Goal: Navigation & Orientation: Find specific page/section

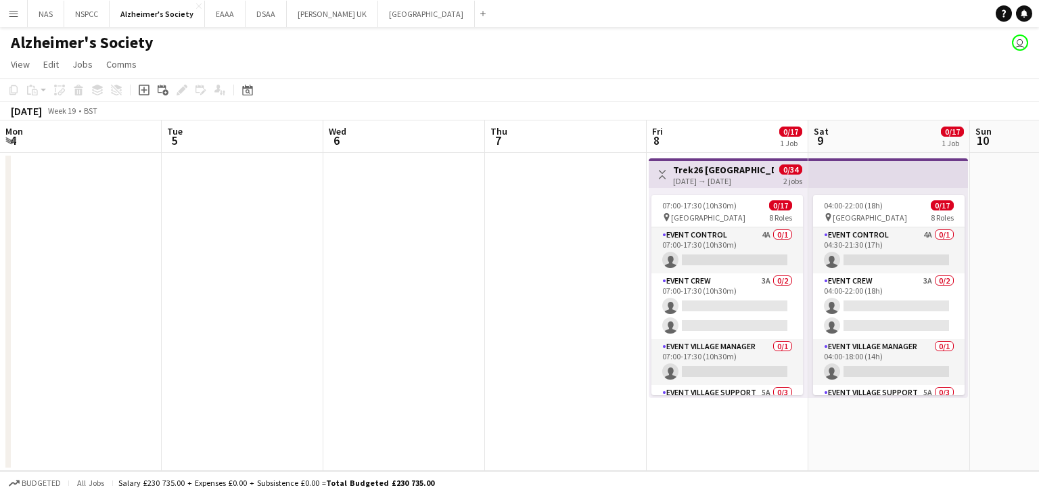
scroll to position [108, 0]
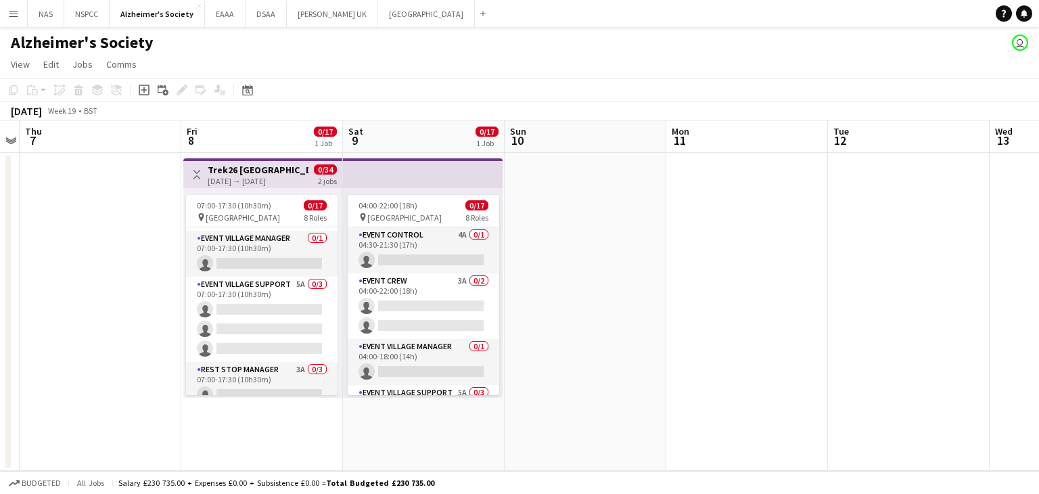
click at [14, 14] on app-icon "Menu" at bounding box center [13, 13] width 11 height 11
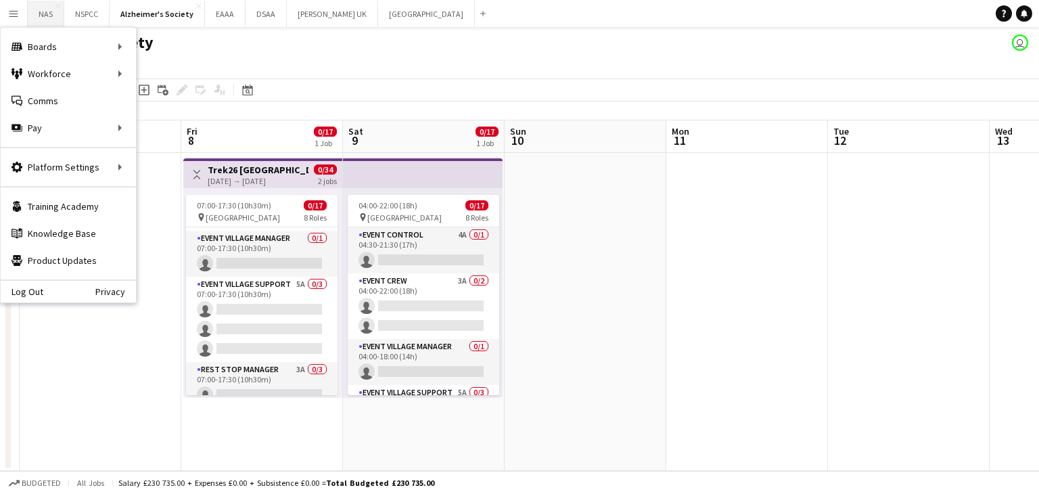
click at [37, 9] on button "NAS Close" at bounding box center [46, 14] width 37 height 26
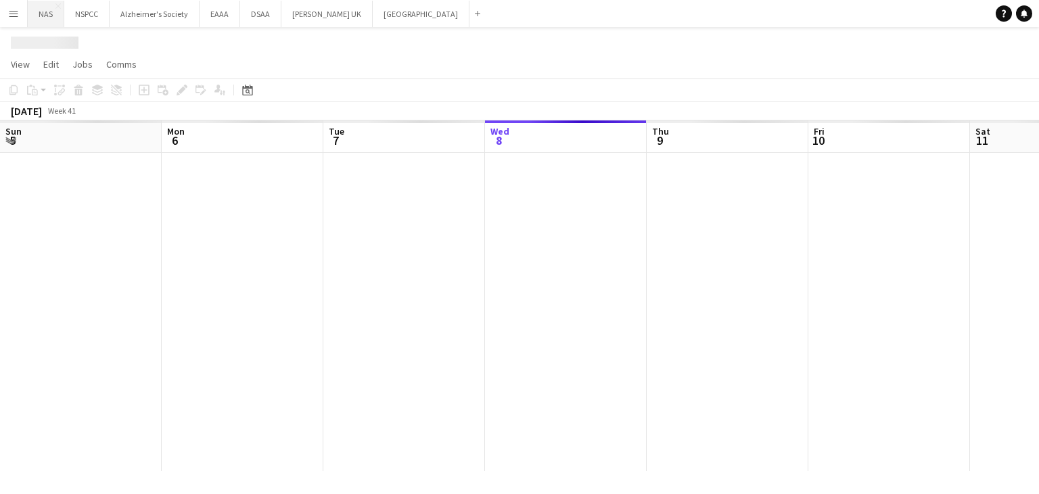
scroll to position [0, 323]
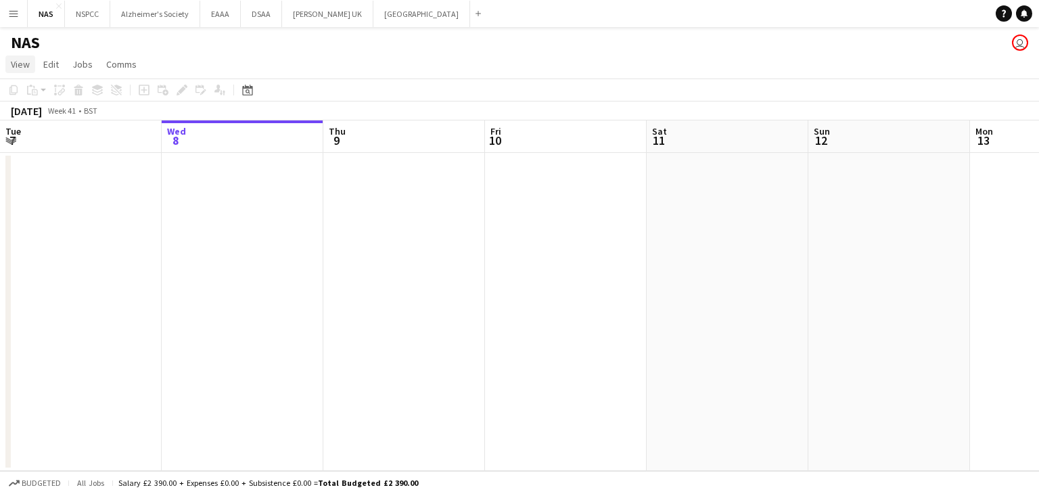
click at [10, 69] on link "View" at bounding box center [20, 64] width 30 height 18
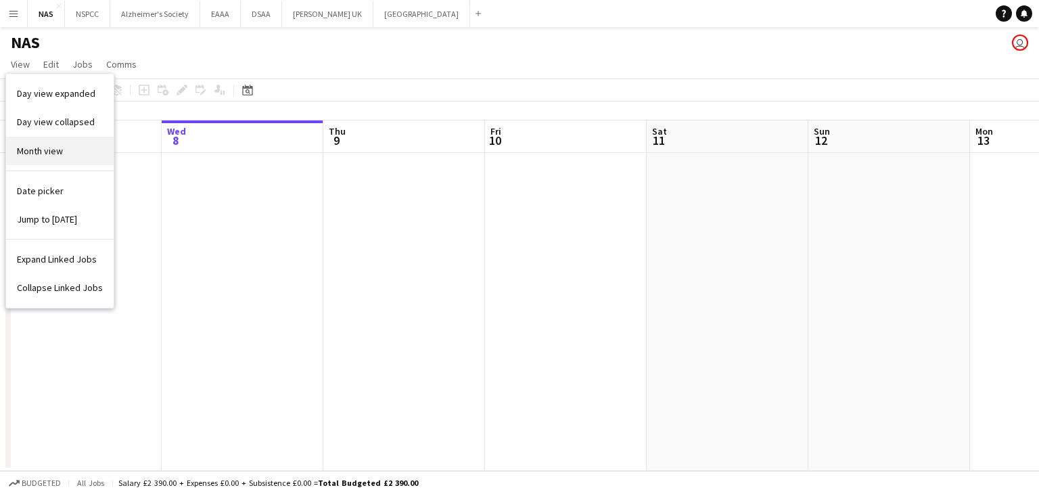
click at [39, 156] on span "Month view" at bounding box center [40, 151] width 46 height 12
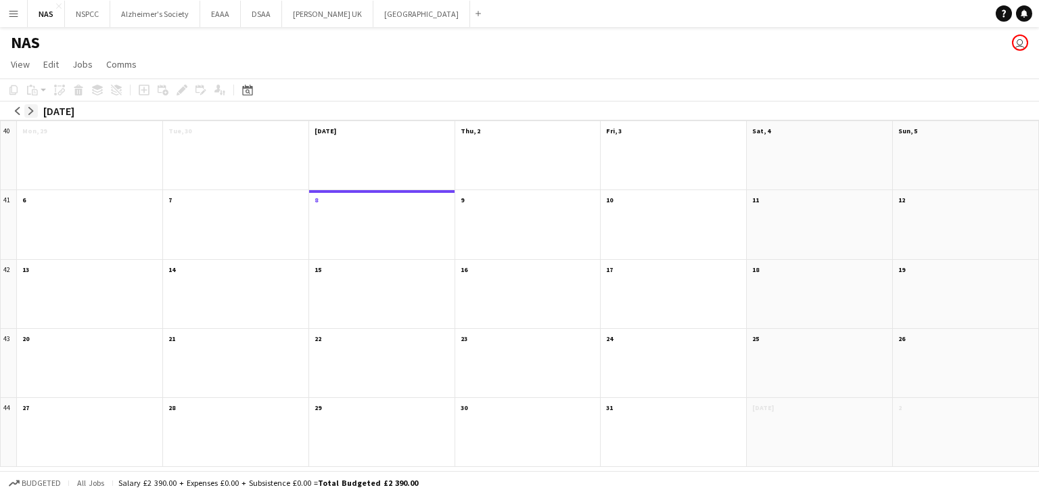
click at [33, 116] on div "arrow-left arrow-right [DATE]" at bounding box center [45, 110] width 91 height 19
click at [33, 116] on button "arrow-right" at bounding box center [31, 111] width 14 height 14
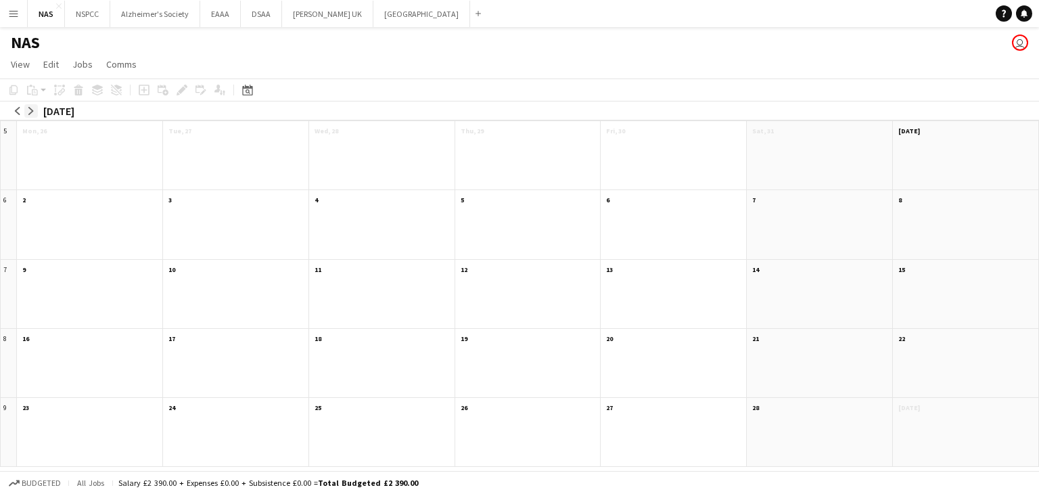
click at [33, 116] on button "arrow-right" at bounding box center [31, 111] width 14 height 14
click at [922, 268] on app-month-view-date-header "19 1 Job 0/9" at bounding box center [965, 268] width 145 height 17
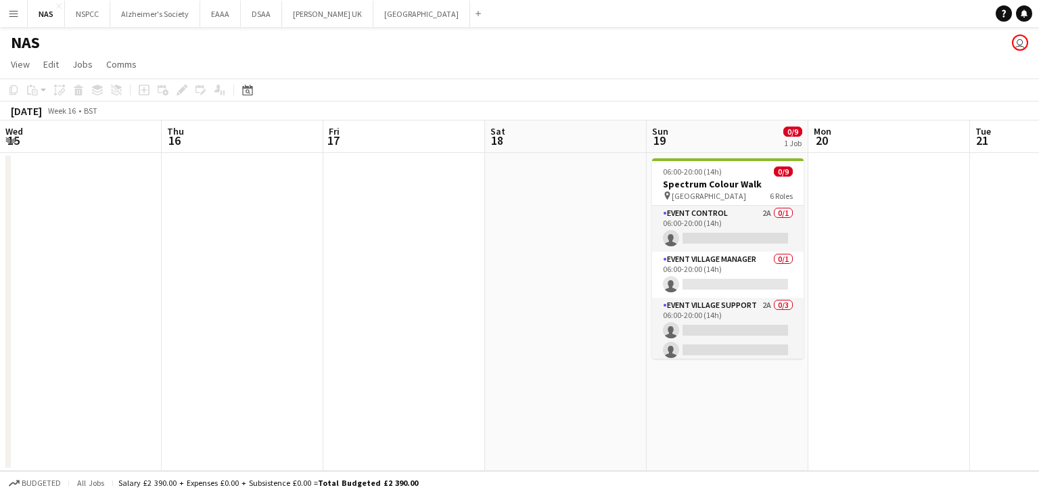
scroll to position [0, 465]
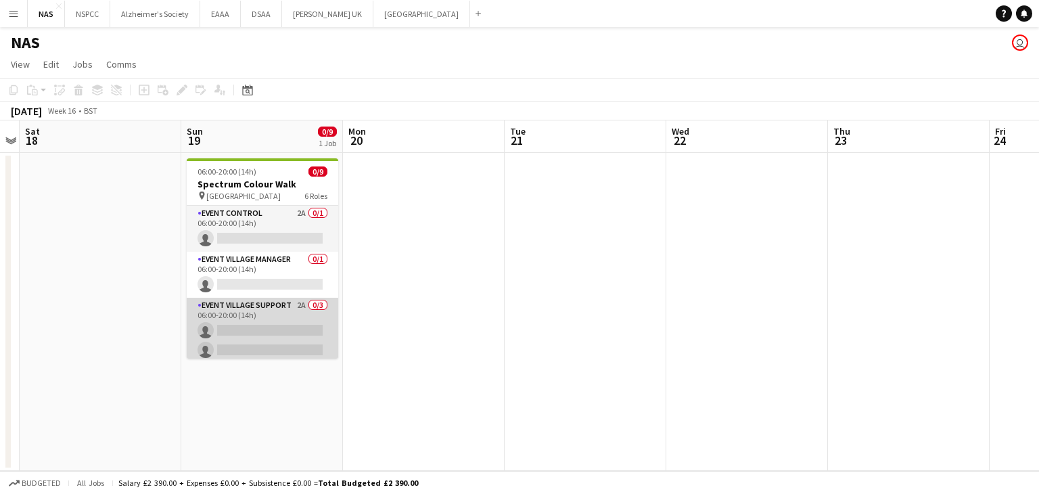
click at [269, 304] on app-card-role "Event Village Support 2A 0/3 06:00-20:00 (14h) single-neutral-actions single-ne…" at bounding box center [262, 340] width 151 height 85
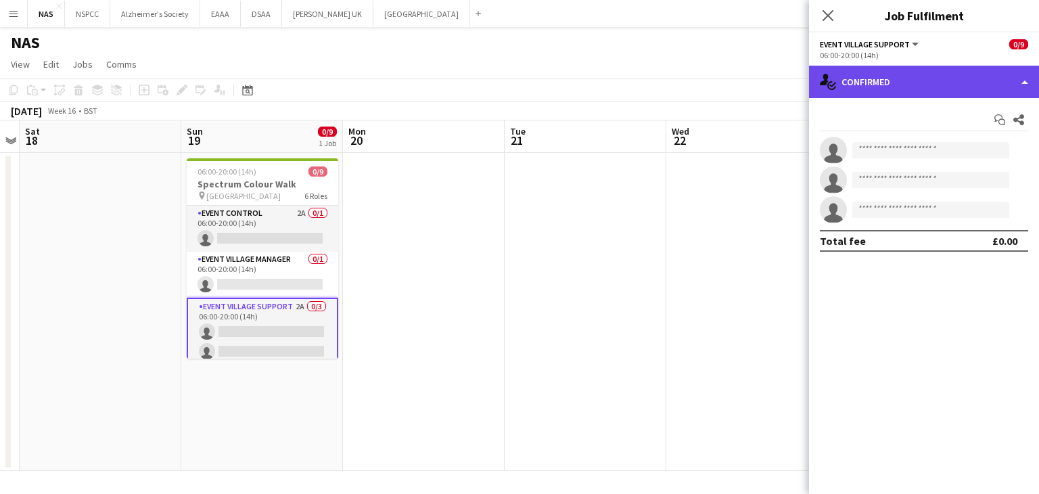
click at [893, 85] on div "single-neutral-actions-check-2 Confirmed" at bounding box center [924, 82] width 230 height 32
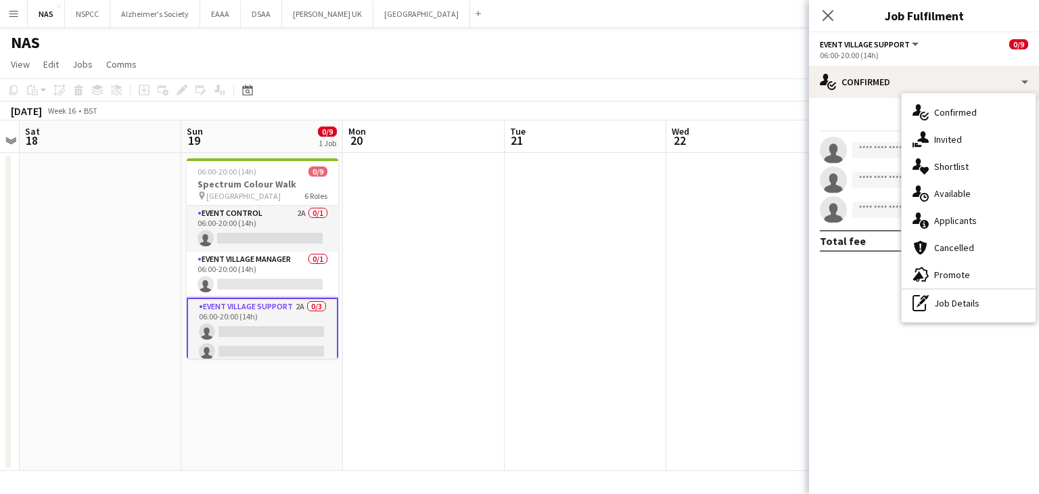
click at [876, 46] on span "Event Village Support" at bounding box center [865, 44] width 90 height 10
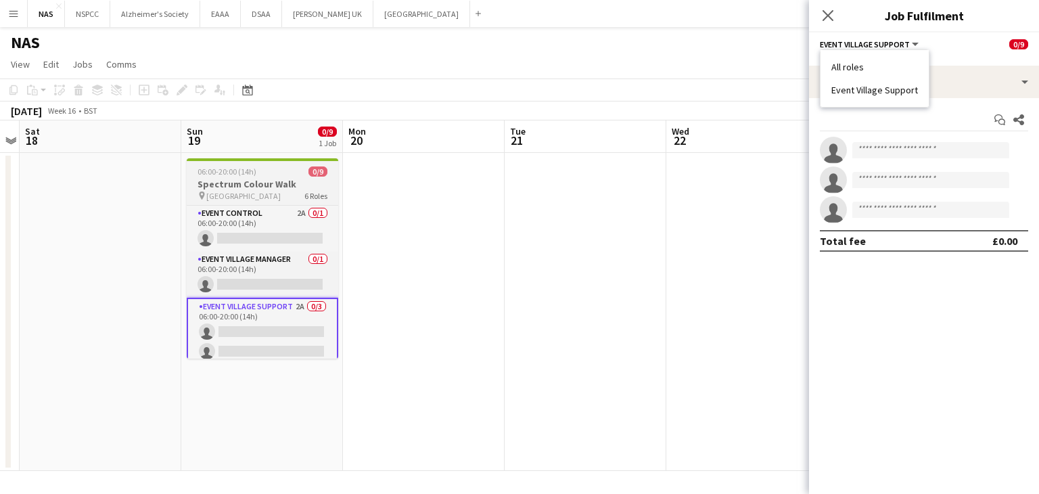
click at [244, 163] on app-job-card "06:00-20:00 (14h) 0/9 Spectrum Colour Walk pin [GEOGRAPHIC_DATA] 6 Roles Event …" at bounding box center [262, 258] width 151 height 200
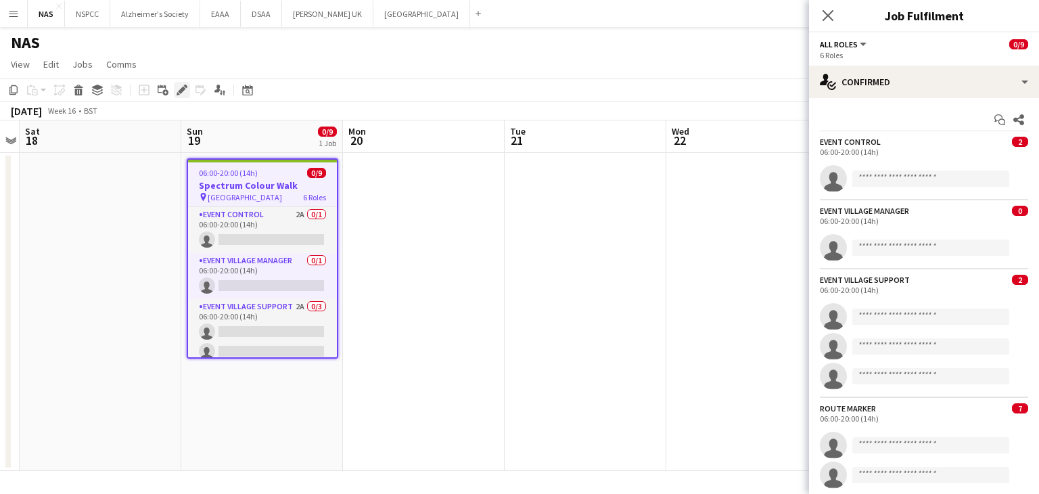
click at [177, 91] on icon "Edit" at bounding box center [181, 90] width 11 height 11
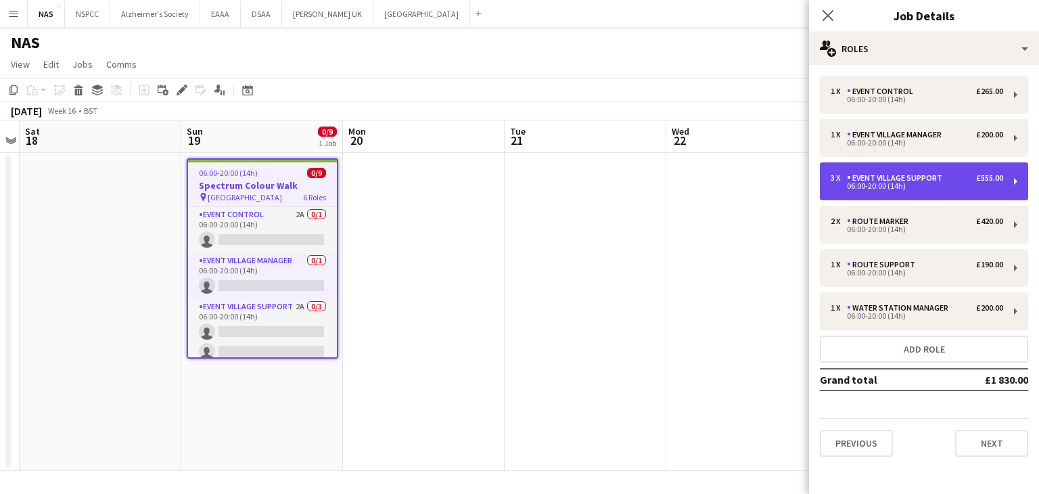
click at [957, 174] on div "3 x Event Village Support £555.00" at bounding box center [916, 177] width 172 height 9
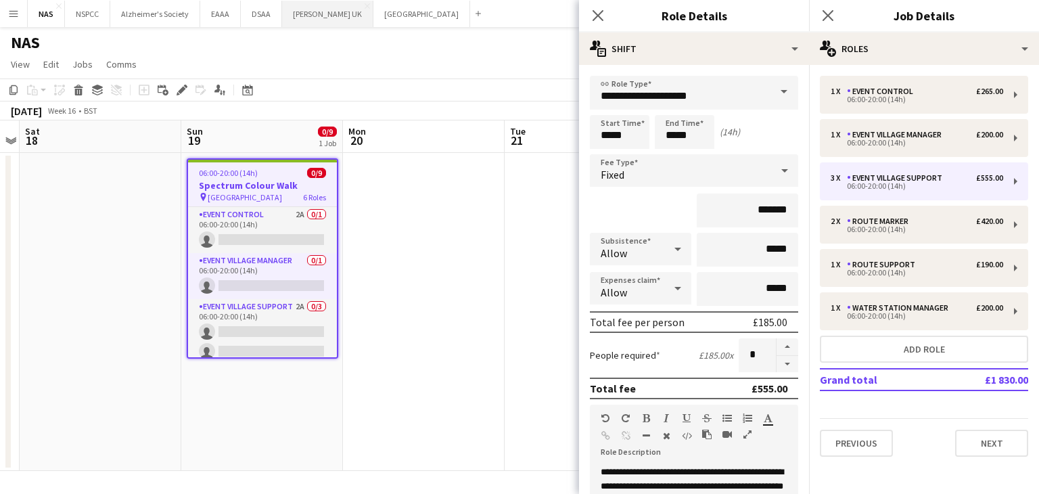
click at [314, 11] on button "[PERSON_NAME] UK Close" at bounding box center [327, 14] width 91 height 26
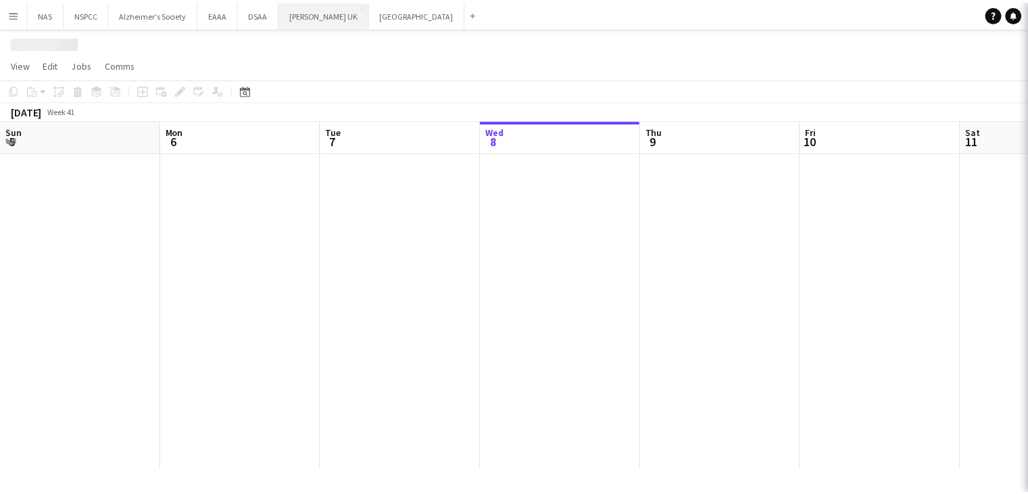
scroll to position [0, 323]
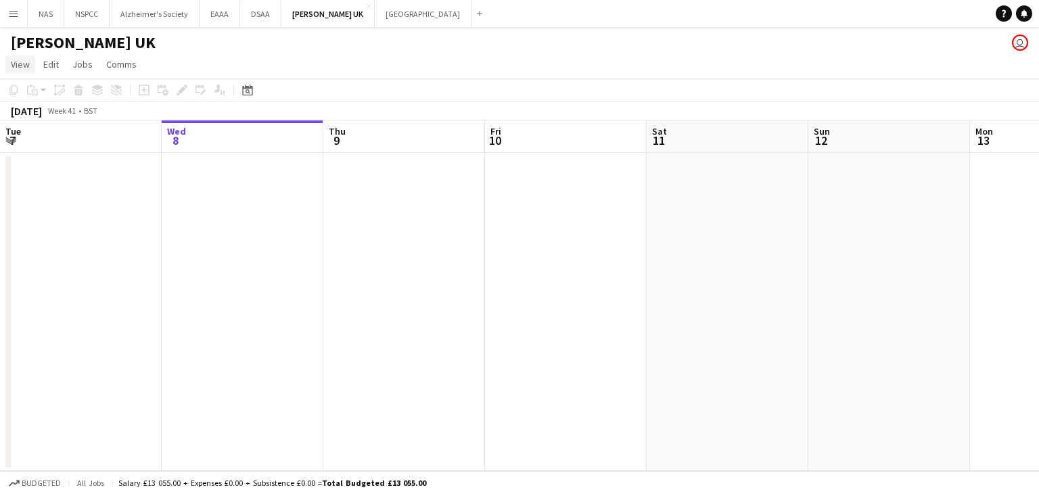
click at [21, 57] on link "View" at bounding box center [20, 64] width 30 height 18
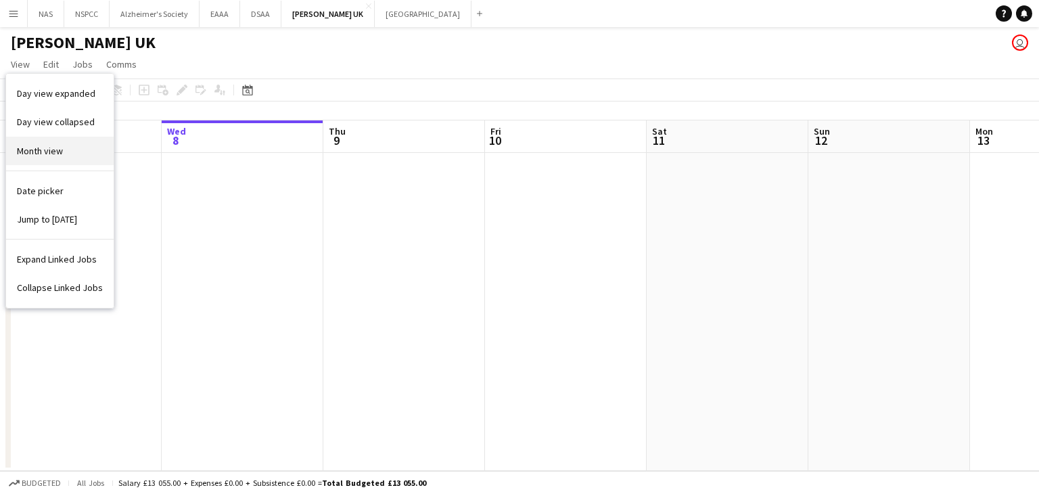
click at [27, 163] on link "Month view" at bounding box center [60, 151] width 108 height 28
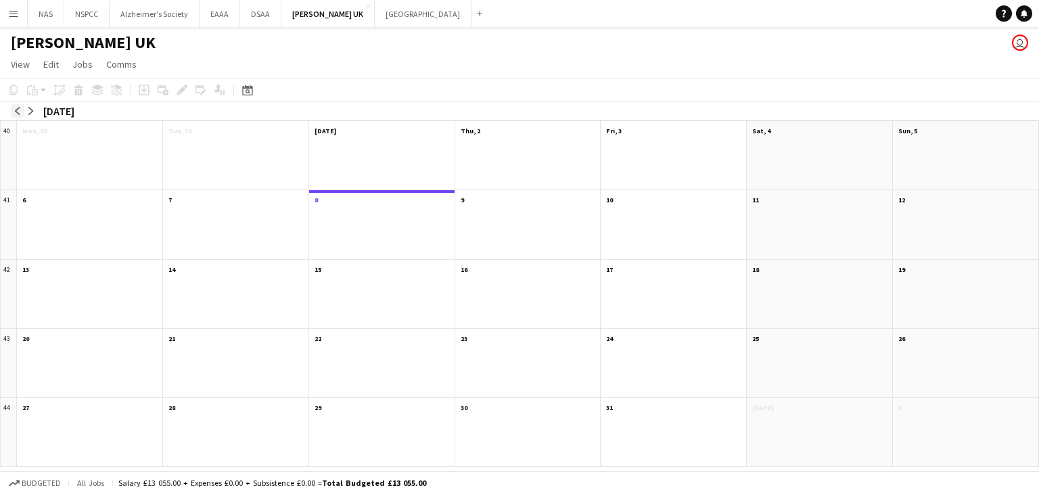
click at [14, 108] on app-icon "arrow-left" at bounding box center [18, 111] width 8 height 8
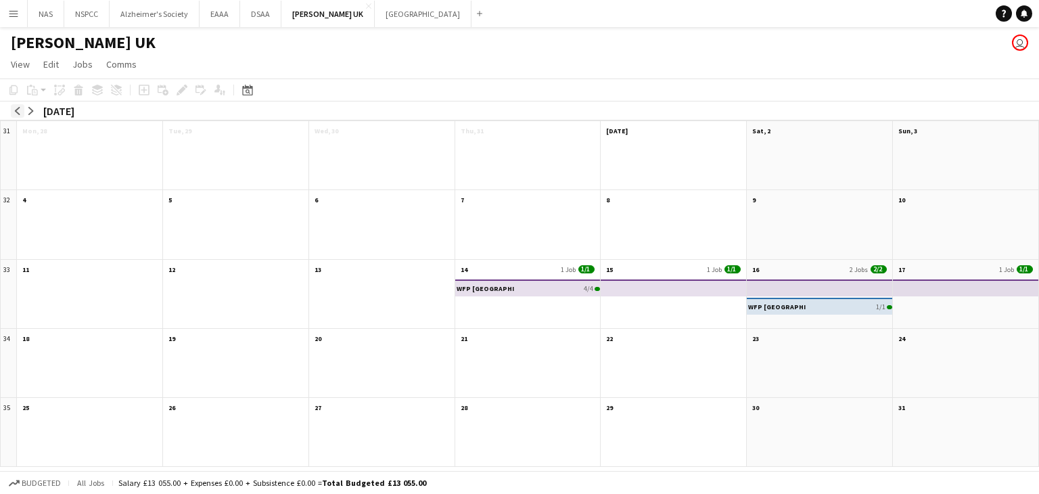
click at [14, 108] on app-icon "arrow-left" at bounding box center [18, 111] width 8 height 8
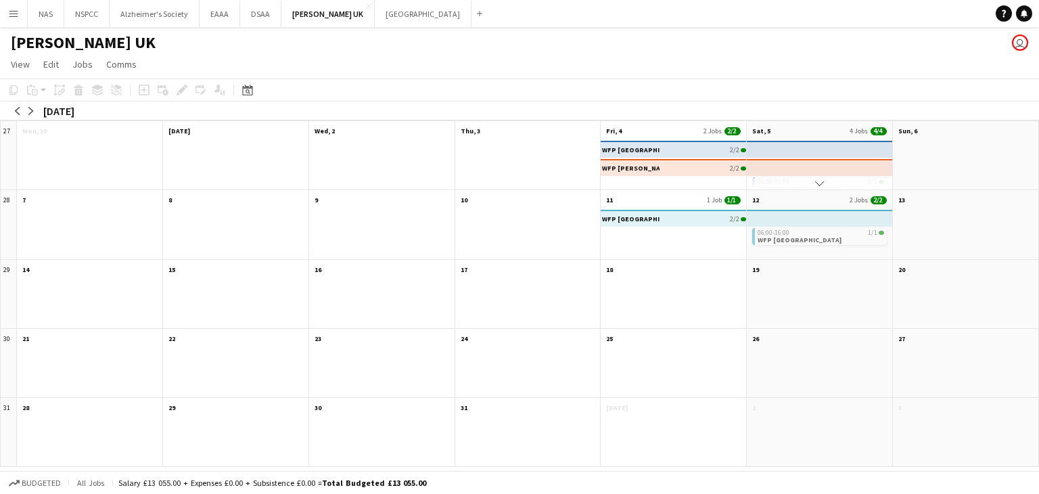
click at [661, 211] on div "WFP [GEOGRAPHIC_DATA] 2/2" at bounding box center [674, 219] width 144 height 16
click at [652, 201] on app-month-view-date-header "11 1 Job 1/1" at bounding box center [672, 198] width 145 height 17
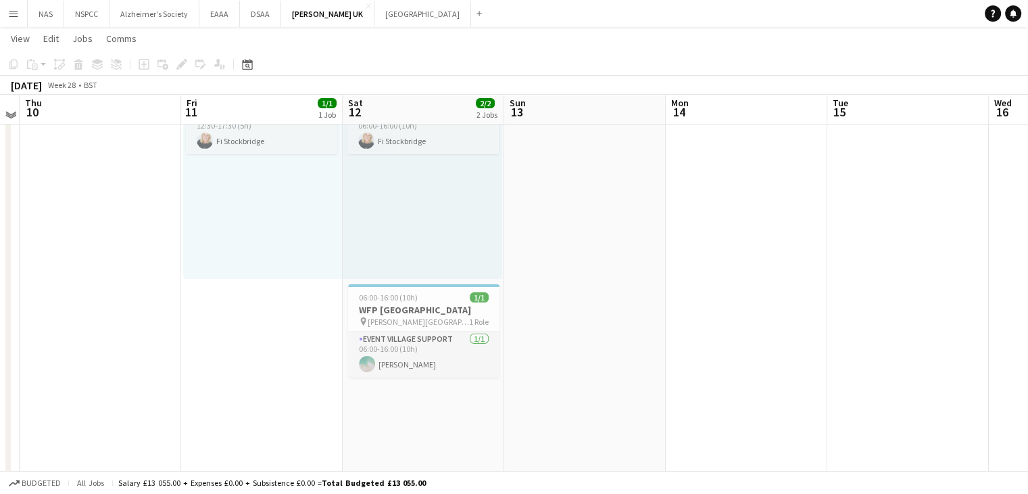
scroll to position [118, 0]
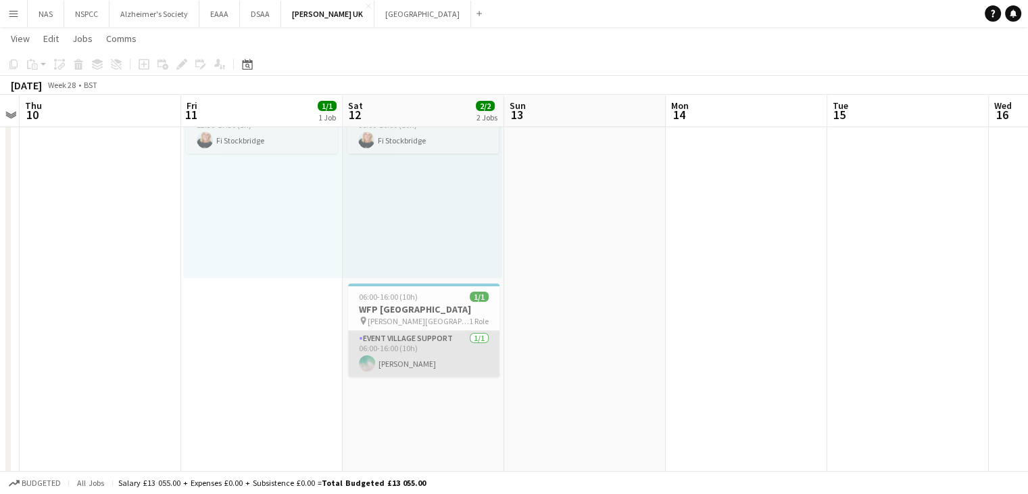
click at [398, 350] on app-card-role "Event Village Support [DATE] 06:00-16:00 (10h) [PERSON_NAME]" at bounding box center [423, 354] width 151 height 46
